Goal: Check status: Check status

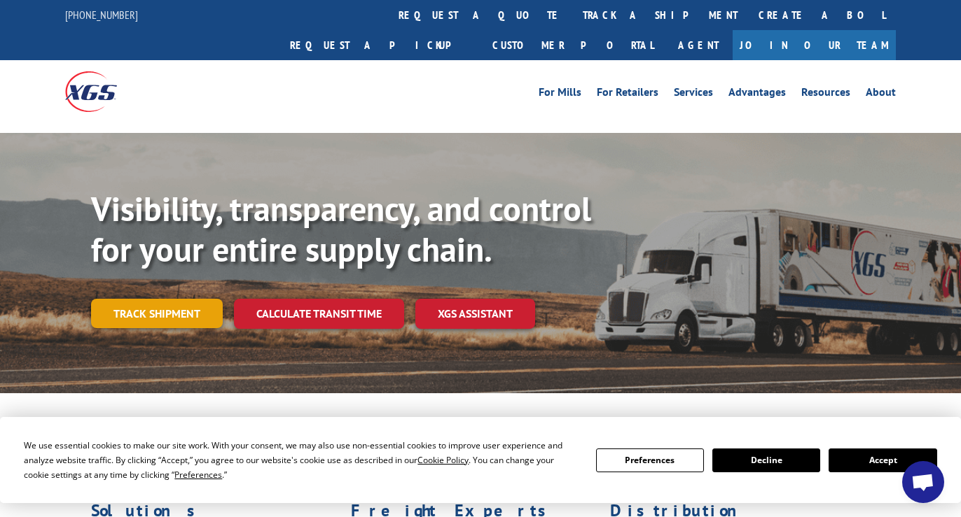
click at [170, 299] on link "Track shipment" at bounding box center [157, 313] width 132 height 29
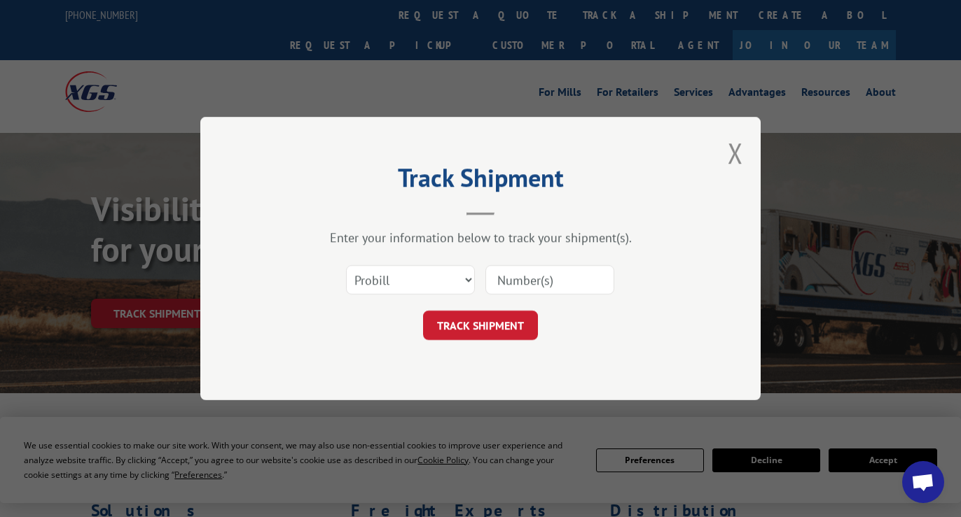
click at [530, 283] on input at bounding box center [549, 279] width 129 height 29
paste input "1699623959"
type input "1699623959"
click at [492, 326] on button "TRACK SHIPMENT" at bounding box center [480, 325] width 115 height 29
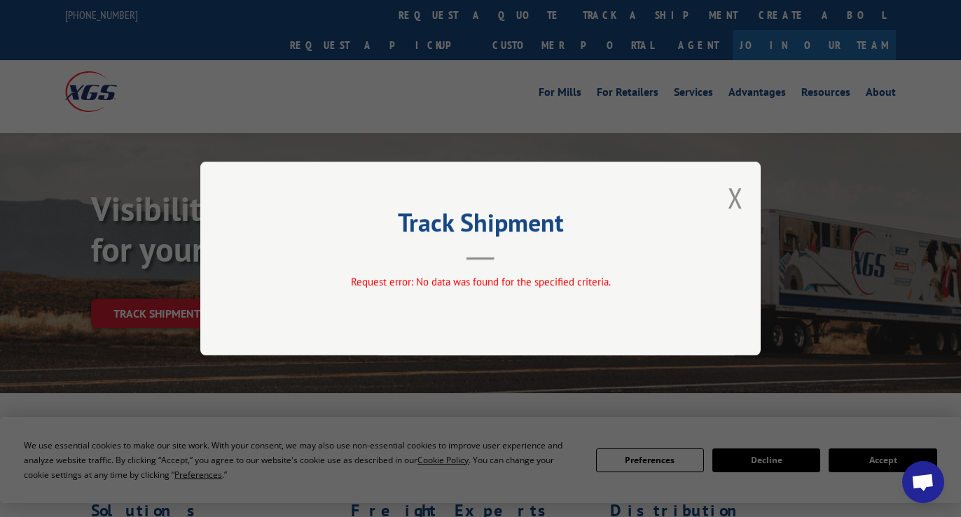
click at [716, 195] on div "Track Shipment Request error: No data was found for the specified criteria." at bounding box center [480, 259] width 560 height 194
click at [730, 197] on button "Close modal" at bounding box center [734, 197] width 15 height 37
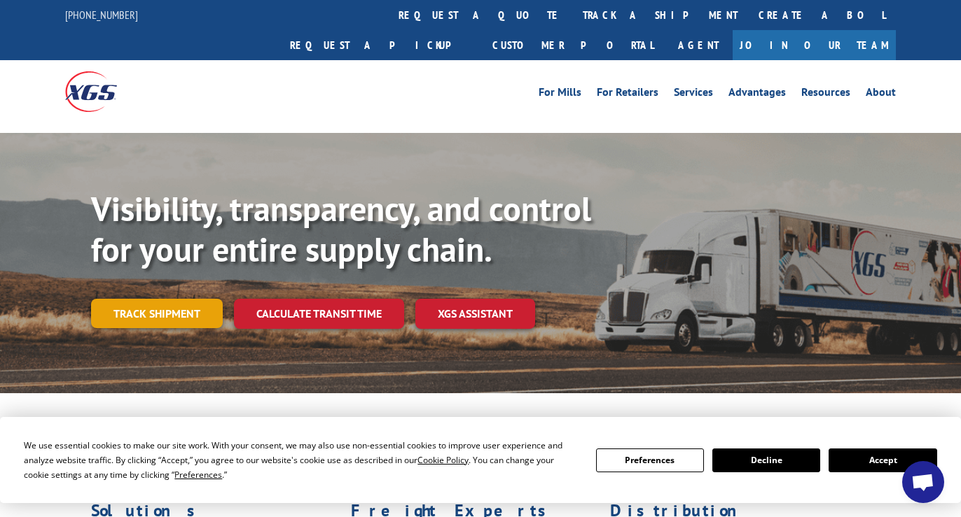
click at [126, 299] on link "Track shipment" at bounding box center [157, 313] width 132 height 29
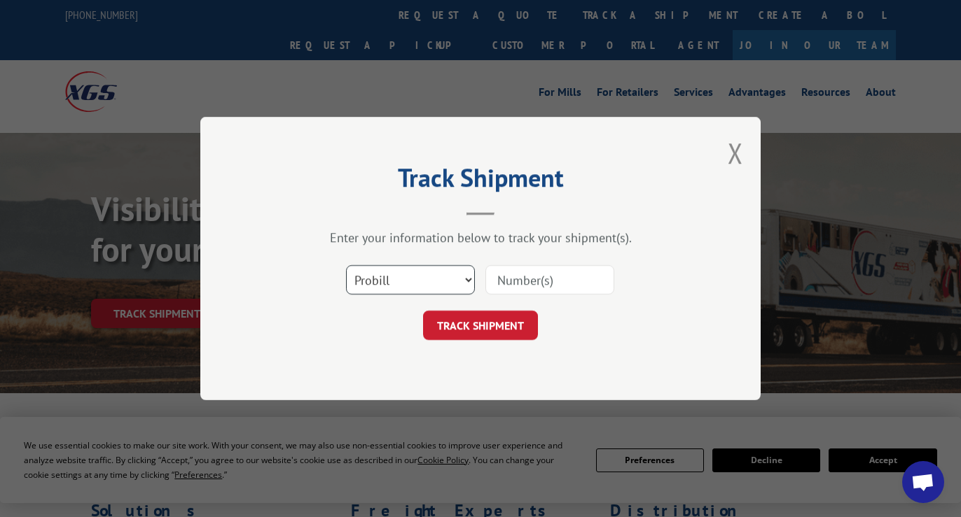
click at [433, 277] on select "Select category... Probill BOL PO" at bounding box center [410, 279] width 129 height 29
select select "bol"
click at [346, 265] on select "Select category... Probill BOL PO" at bounding box center [410, 279] width 129 height 29
click at [547, 281] on input at bounding box center [549, 279] width 129 height 29
paste input "1699623959"
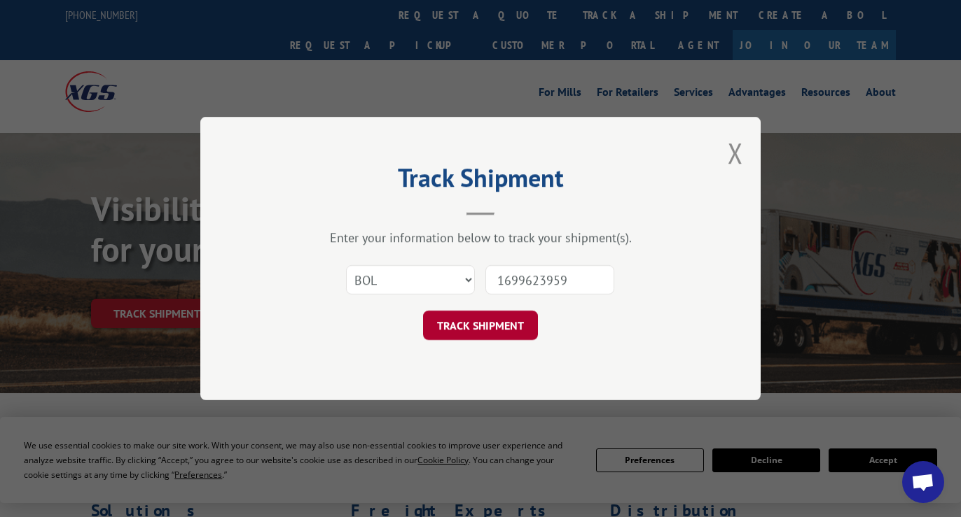
type input "1699623959"
click at [506, 328] on button "TRACK SHIPMENT" at bounding box center [480, 325] width 115 height 29
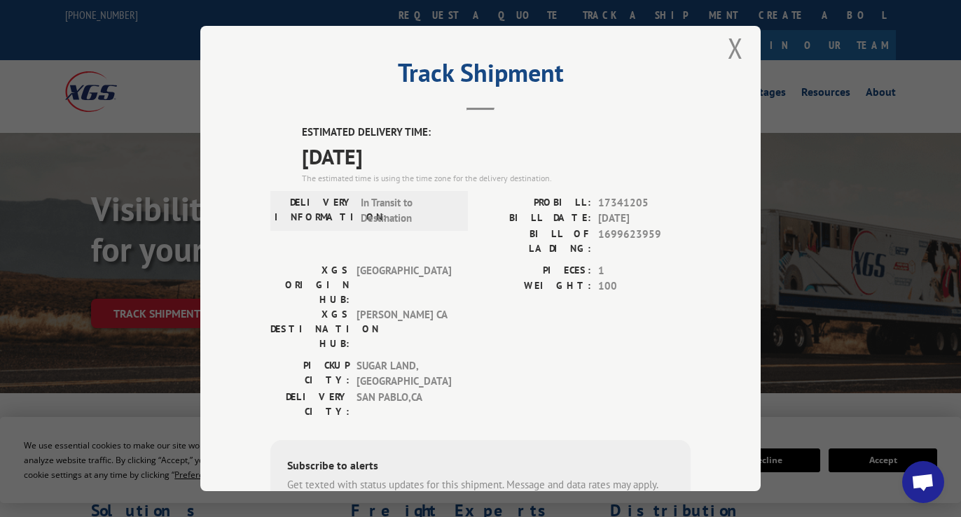
scroll to position [2, 0]
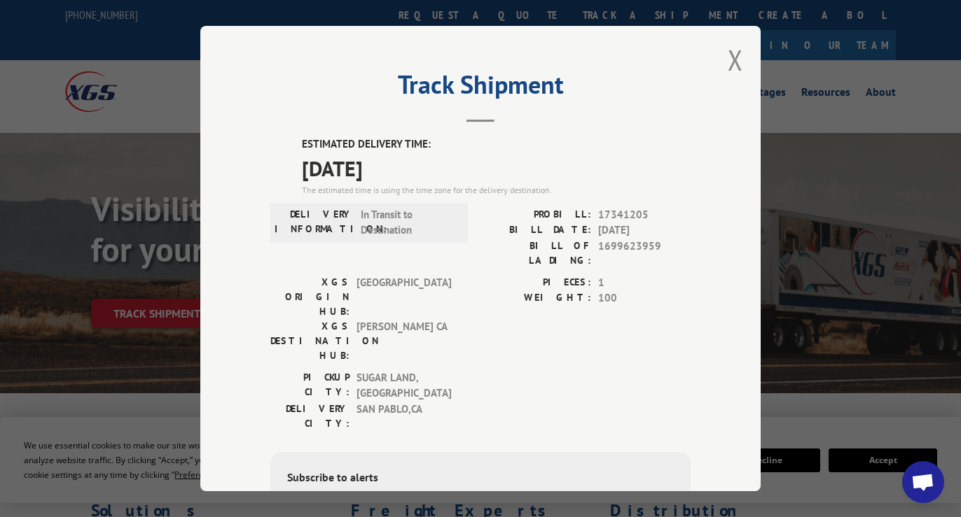
click at [339, 165] on span "[DATE]" at bounding box center [496, 169] width 389 height 32
click at [319, 159] on span "[DATE]" at bounding box center [496, 169] width 389 height 32
drag, startPoint x: 303, startPoint y: 144, endPoint x: 422, endPoint y: 168, distance: 121.4
click at [422, 168] on div "ESTIMATED DELIVERY TIME: [DATE] The estimated time is using the time zone for t…" at bounding box center [496, 167] width 389 height 60
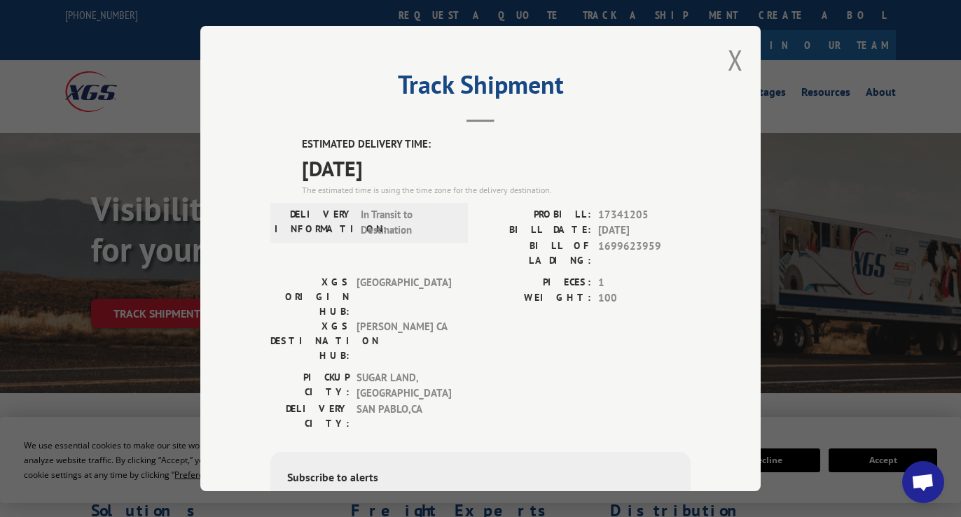
copy div "ESTIMATED DELIVERY TIME: [DATE]"
click at [733, 62] on button "Close modal" at bounding box center [734, 59] width 15 height 37
